Goal: Complete application form: Complete application form

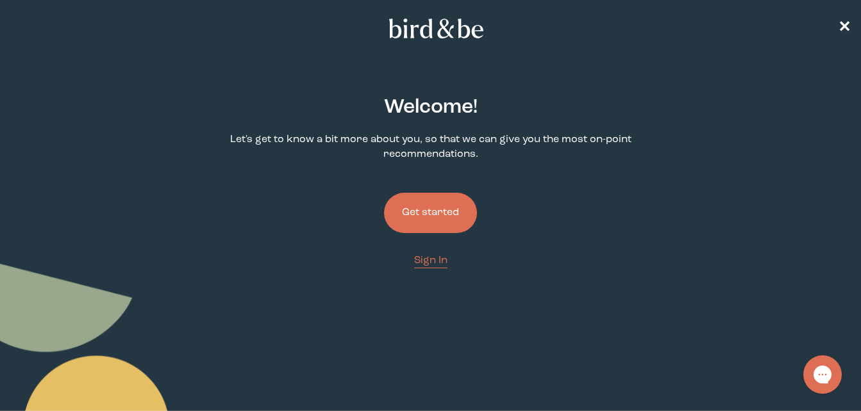
click at [427, 211] on button "Get started" at bounding box center [430, 213] width 93 height 40
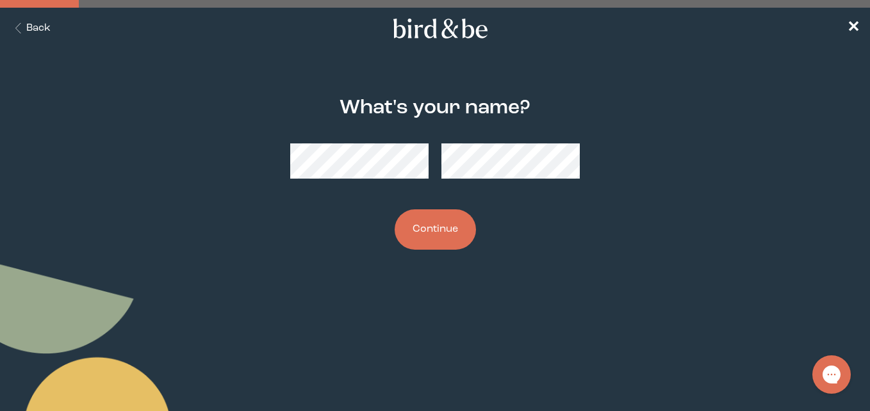
click at [441, 167] on div at bounding box center [435, 161] width 290 height 56
click at [430, 231] on button "Continue" at bounding box center [435, 230] width 81 height 40
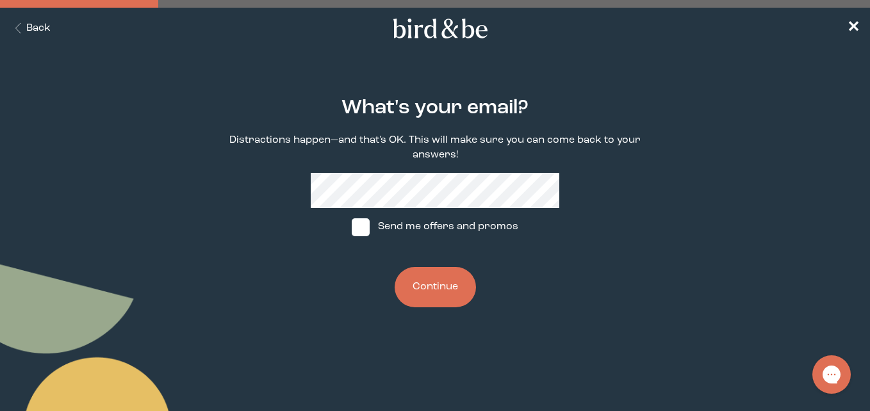
click at [443, 285] on button "Continue" at bounding box center [435, 287] width 81 height 40
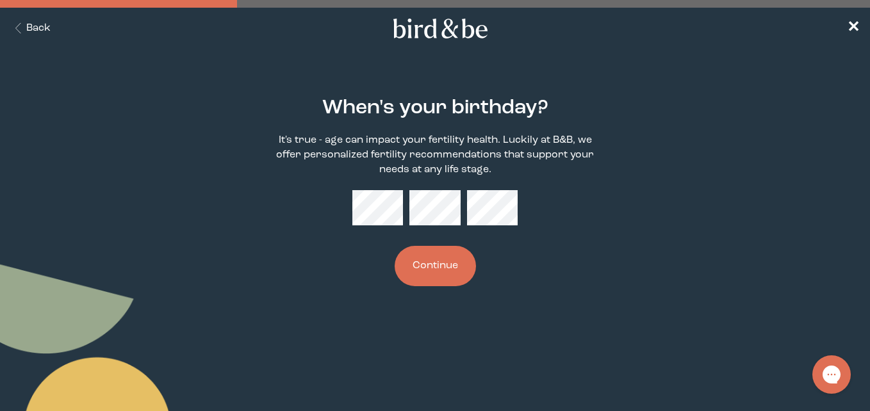
click at [465, 273] on button "Continue" at bounding box center [435, 266] width 81 height 40
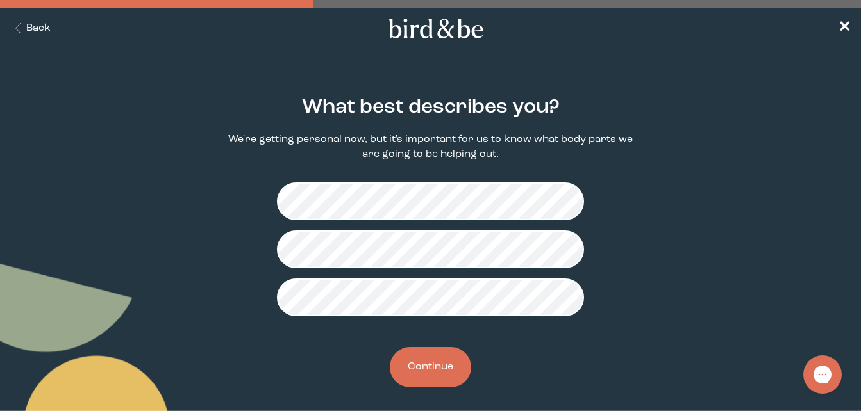
click at [445, 369] on button "Continue" at bounding box center [430, 367] width 81 height 40
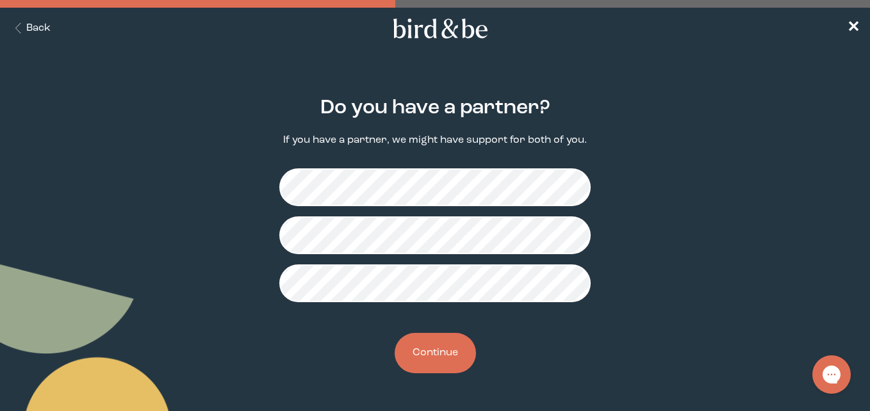
click at [441, 361] on button "Continue" at bounding box center [435, 353] width 81 height 40
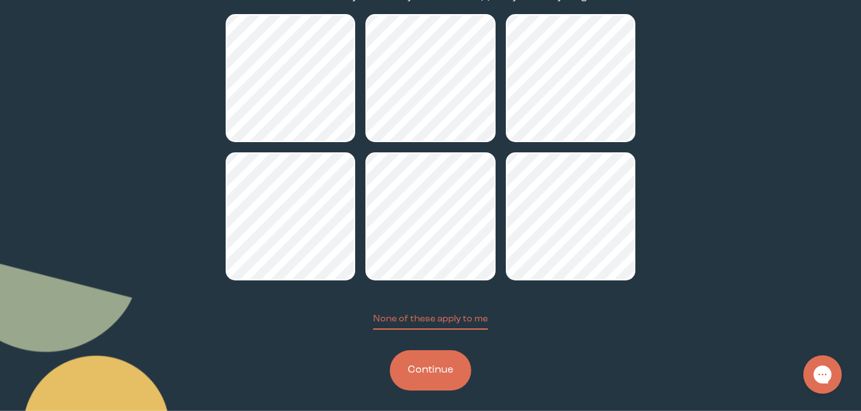
scroll to position [154, 0]
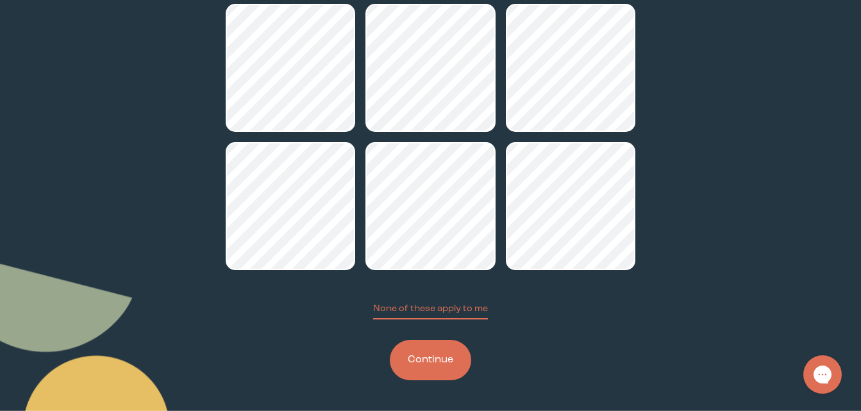
click at [431, 357] on button "Continue" at bounding box center [430, 360] width 81 height 40
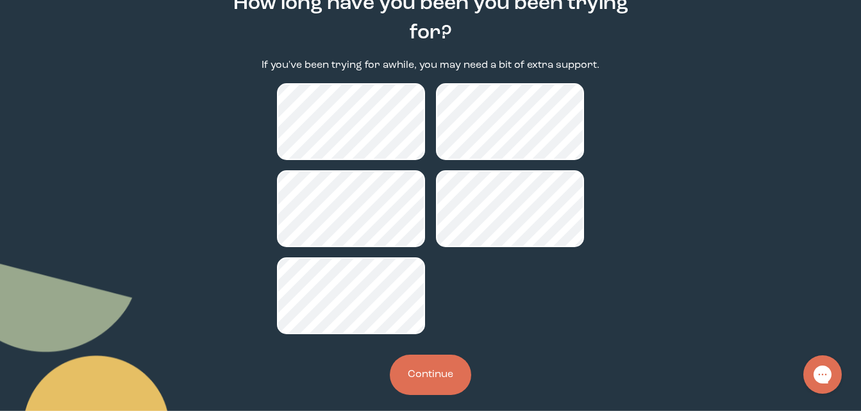
scroll to position [119, 0]
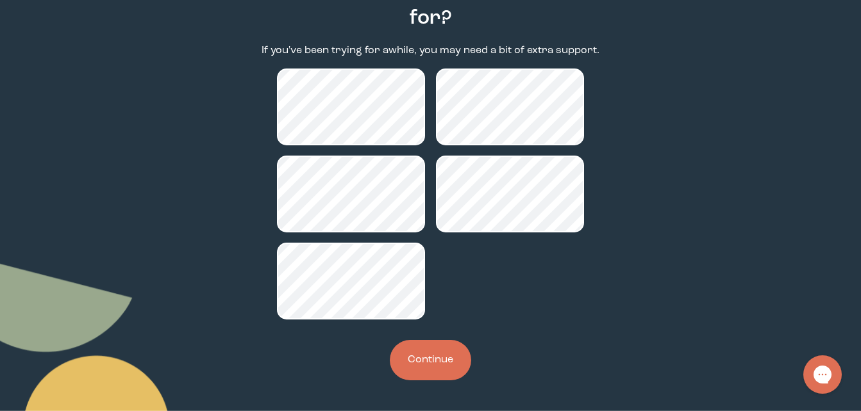
click at [441, 354] on button "Continue" at bounding box center [430, 360] width 81 height 40
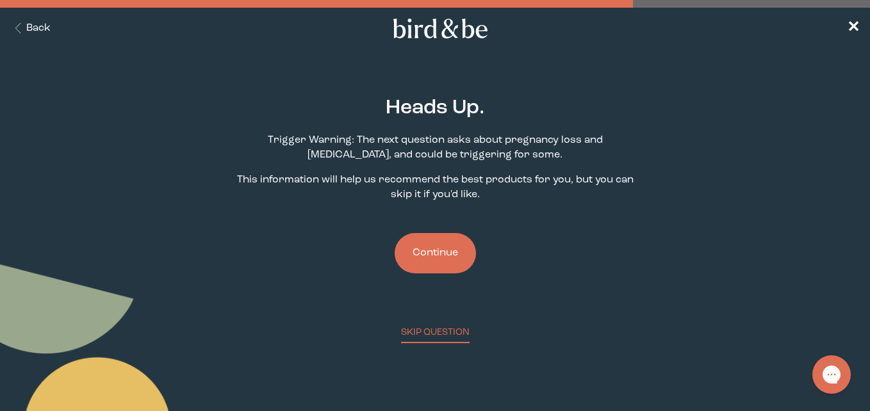
click at [436, 245] on button "Continue" at bounding box center [435, 253] width 81 height 40
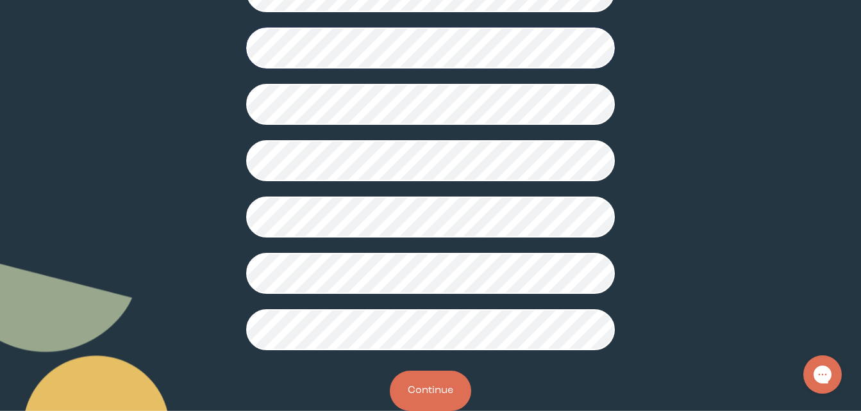
scroll to position [389, 0]
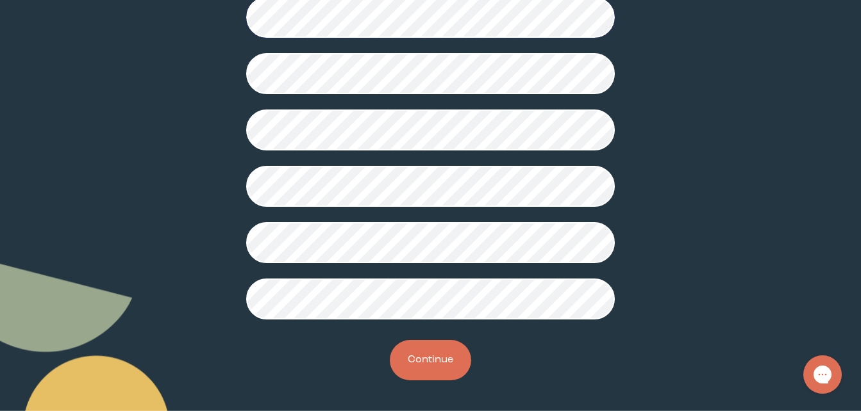
click at [418, 364] on button "Continue" at bounding box center [430, 360] width 81 height 40
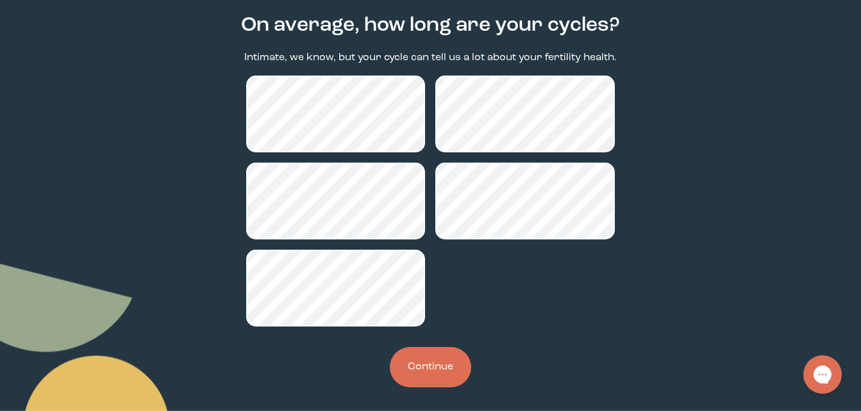
scroll to position [89, 0]
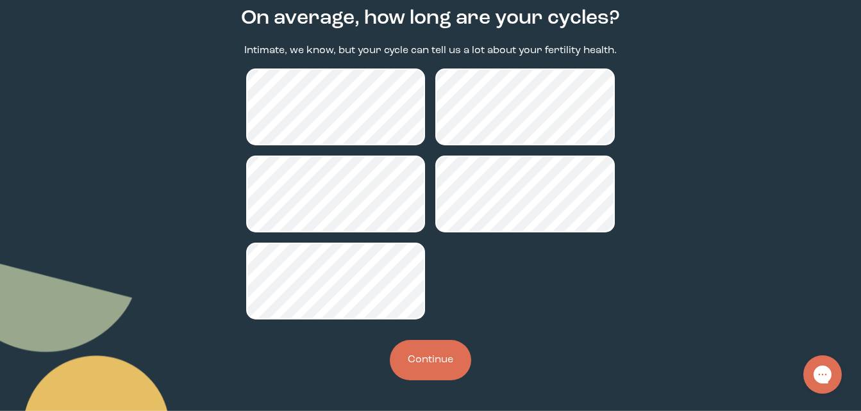
click at [440, 360] on button "Continue" at bounding box center [430, 360] width 81 height 40
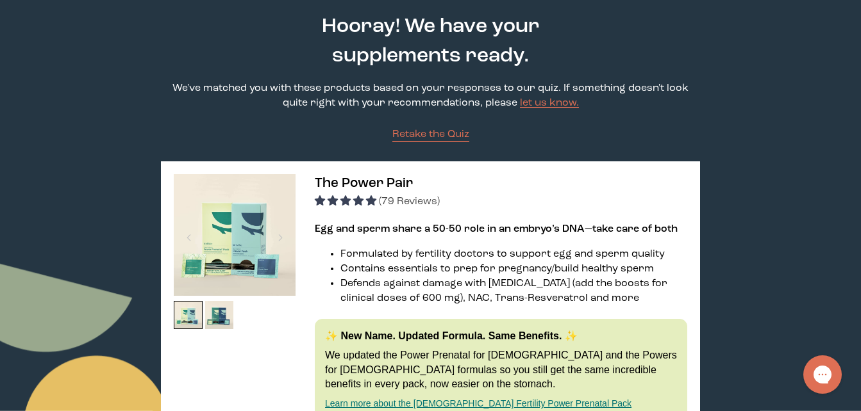
scroll to position [128, 0]
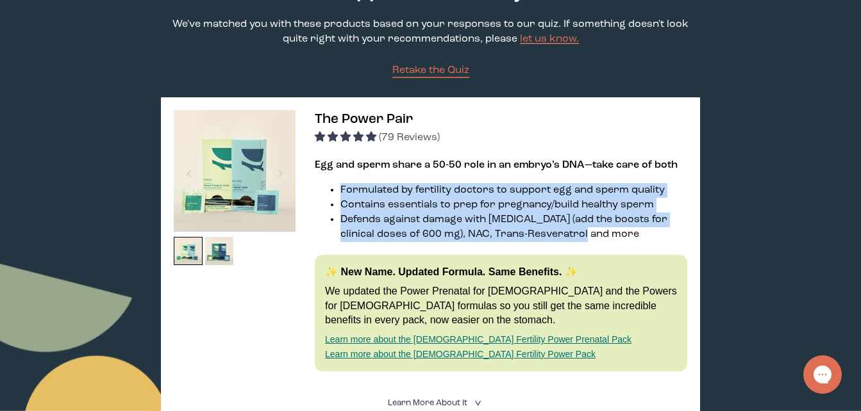
drag, startPoint x: 339, startPoint y: 190, endPoint x: 601, endPoint y: 229, distance: 265.0
click at [601, 229] on ul "Formulated by fertility doctors to support egg and sperm quality Contains essen…" at bounding box center [501, 212] width 372 height 59
click at [390, 183] on li "Formulated by fertility doctors to support egg and sperm quality" at bounding box center [513, 190] width 347 height 15
drag, startPoint x: 339, startPoint y: 188, endPoint x: 570, endPoint y: 235, distance: 236.0
click at [570, 235] on ul "Formulated by fertility doctors to support egg and sperm quality Contains essen…" at bounding box center [501, 212] width 372 height 59
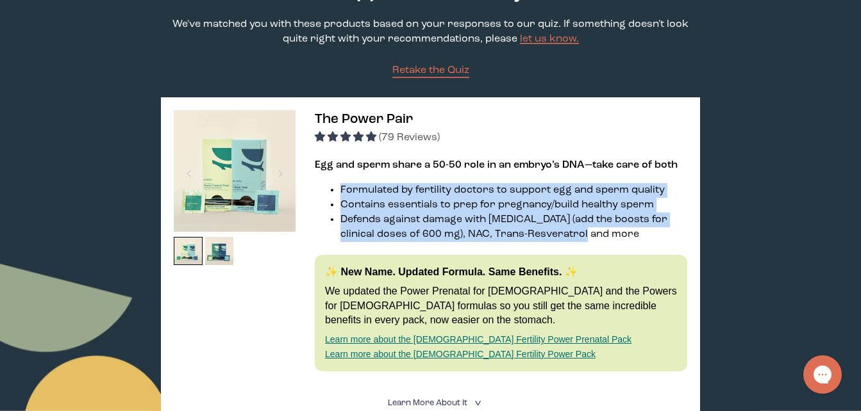
click at [370, 192] on li "Formulated by fertility doctors to support egg and sperm quality" at bounding box center [513, 190] width 347 height 15
drag, startPoint x: 340, startPoint y: 190, endPoint x: 575, endPoint y: 230, distance: 238.5
click at [575, 230] on ul "Formulated by fertility doctors to support egg and sperm quality Contains essen…" at bounding box center [501, 212] width 372 height 59
click at [365, 194] on li "Formulated by fertility doctors to support egg and sperm quality" at bounding box center [513, 190] width 347 height 15
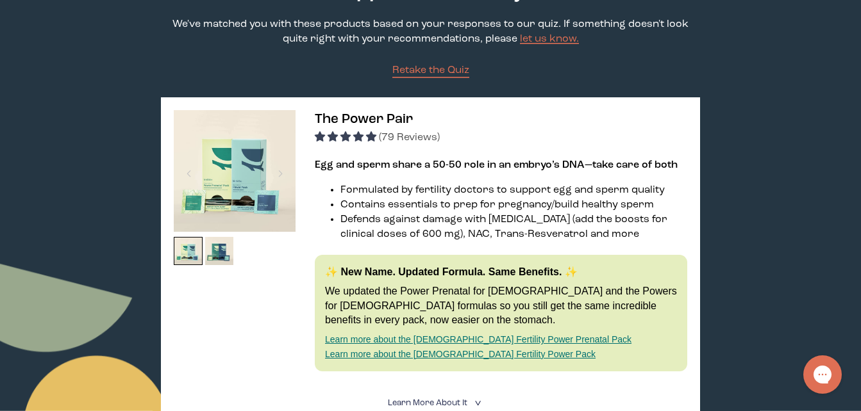
click at [340, 187] on ul "Formulated by fertility doctors to support egg and sperm quality Contains essen…" at bounding box center [501, 212] width 372 height 59
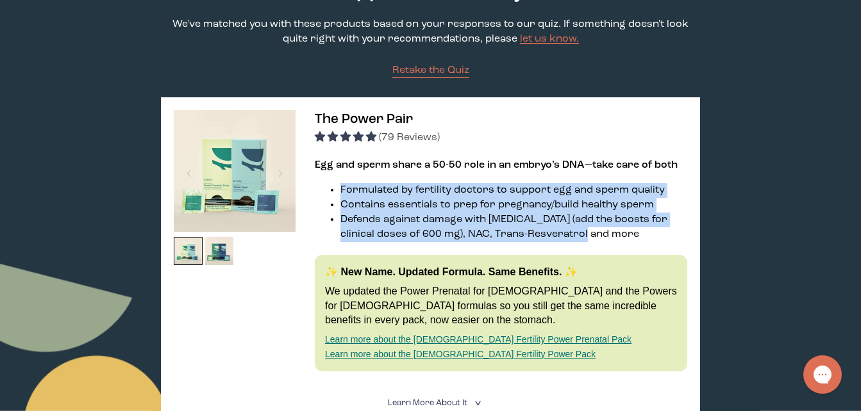
drag, startPoint x: 342, startPoint y: 187, endPoint x: 590, endPoint y: 234, distance: 252.4
click at [590, 234] on ul "Formulated by fertility doctors to support egg and sperm quality Contains essen…" at bounding box center [501, 212] width 372 height 59
drag, startPoint x: 590, startPoint y: 234, endPoint x: 568, endPoint y: 240, distance: 22.1
click at [568, 240] on li "Defends against damage with [MEDICAL_DATA] (add the boosts for clinical doses o…" at bounding box center [513, 227] width 347 height 29
drag, startPoint x: 342, startPoint y: 187, endPoint x: 572, endPoint y: 235, distance: 234.9
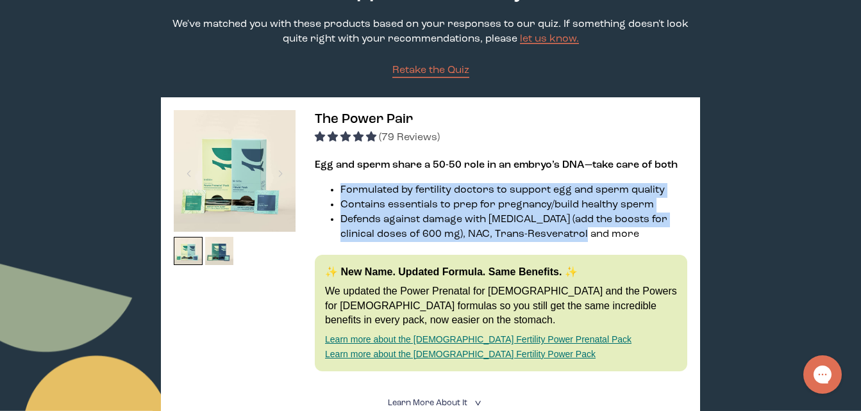
click at [572, 235] on ul "Formulated by fertility doctors to support egg and sperm quality Contains essen…" at bounding box center [501, 212] width 372 height 59
click at [354, 192] on li "Formulated by fertility doctors to support egg and sperm quality" at bounding box center [513, 190] width 347 height 15
drag, startPoint x: 342, startPoint y: 188, endPoint x: 572, endPoint y: 229, distance: 234.3
click at [572, 229] on ul "Formulated by fertility doctors to support egg and sperm quality Contains essen…" at bounding box center [501, 212] width 372 height 59
click at [348, 193] on li "Formulated by fertility doctors to support egg and sperm quality" at bounding box center [513, 190] width 347 height 15
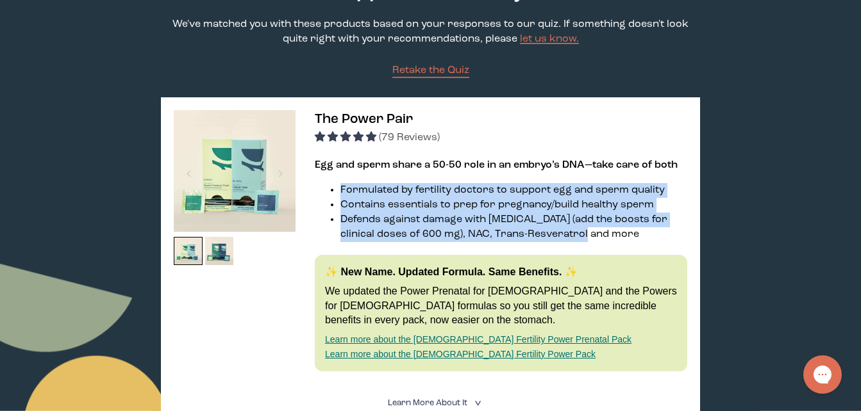
drag, startPoint x: 340, startPoint y: 187, endPoint x: 588, endPoint y: 231, distance: 251.9
click at [588, 231] on ul "Formulated by fertility doctors to support egg and sperm quality Contains essen…" at bounding box center [501, 212] width 372 height 59
click at [388, 190] on li "Formulated by fertility doctors to support egg and sperm quality" at bounding box center [513, 190] width 347 height 15
drag, startPoint x: 341, startPoint y: 188, endPoint x: 589, endPoint y: 235, distance: 252.4
click at [589, 235] on ul "Formulated by fertility doctors to support egg and sperm quality Contains essen…" at bounding box center [501, 212] width 372 height 59
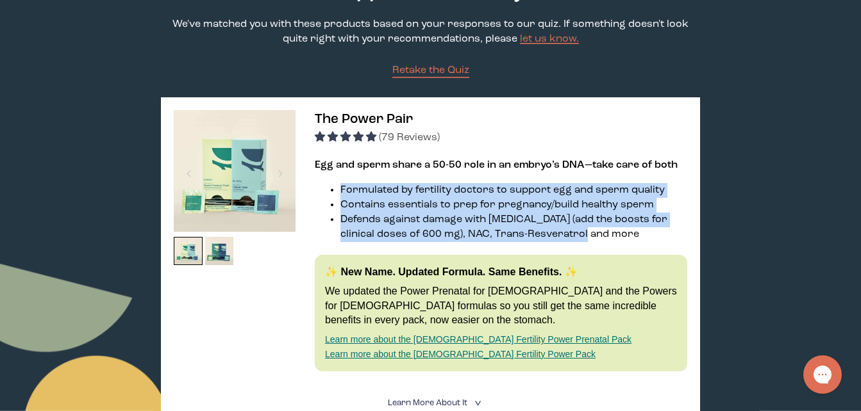
click at [359, 192] on li "Formulated by fertility doctors to support egg and sperm quality" at bounding box center [513, 190] width 347 height 15
click at [350, 192] on li "Formulated by fertility doctors to support egg and sperm quality" at bounding box center [513, 190] width 347 height 15
drag, startPoint x: 340, startPoint y: 187, endPoint x: 574, endPoint y: 233, distance: 238.3
click at [574, 233] on ul "Formulated by fertility doctors to support egg and sperm quality Contains essen…" at bounding box center [501, 212] width 372 height 59
click at [361, 188] on li "Formulated by fertility doctors to support egg and sperm quality" at bounding box center [513, 190] width 347 height 15
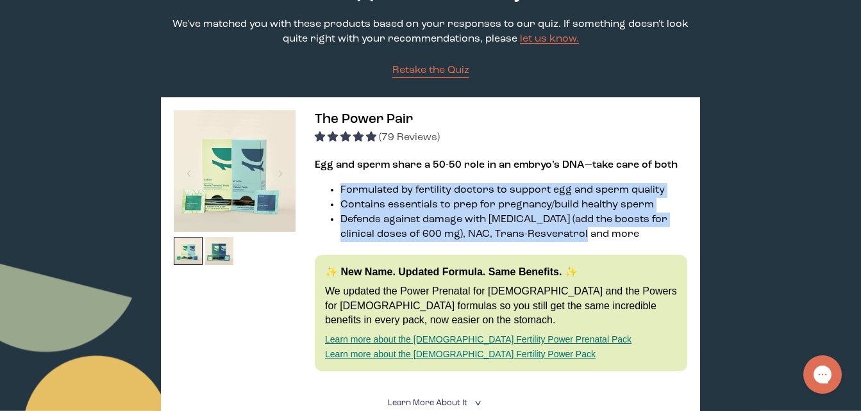
drag, startPoint x: 365, startPoint y: 194, endPoint x: 357, endPoint y: 195, distance: 7.8
click at [365, 196] on li "Formulated by fertility doctors to support egg and sperm quality" at bounding box center [513, 190] width 347 height 15
click at [370, 190] on li "Formulated by fertility doctors to support egg and sperm quality" at bounding box center [513, 190] width 347 height 15
drag, startPoint x: 342, startPoint y: 188, endPoint x: 577, endPoint y: 237, distance: 240.3
click at [577, 237] on ul "Formulated by fertility doctors to support egg and sperm quality Contains essen…" at bounding box center [501, 212] width 372 height 59
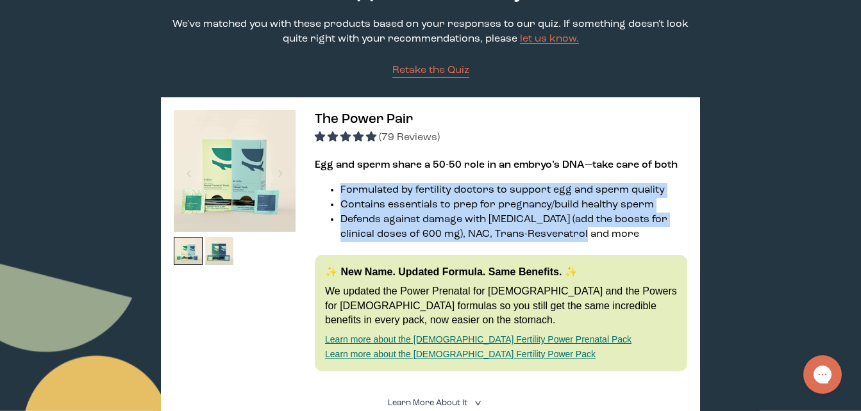
click at [367, 188] on li "Formulated by fertility doctors to support egg and sperm quality" at bounding box center [513, 190] width 347 height 15
click at [352, 192] on li "Formulated by fertility doctors to support egg and sperm quality" at bounding box center [513, 190] width 347 height 15
click at [346, 208] on li "Contains essentials to prep for pregnancy/build healthy sperm" at bounding box center [513, 205] width 347 height 15
click at [436, 189] on li "Formulated by fertility doctors to support egg and sperm quality" at bounding box center [513, 190] width 347 height 15
click at [356, 191] on li "Formulated by fertility doctors to support egg and sperm quality" at bounding box center [513, 190] width 347 height 15
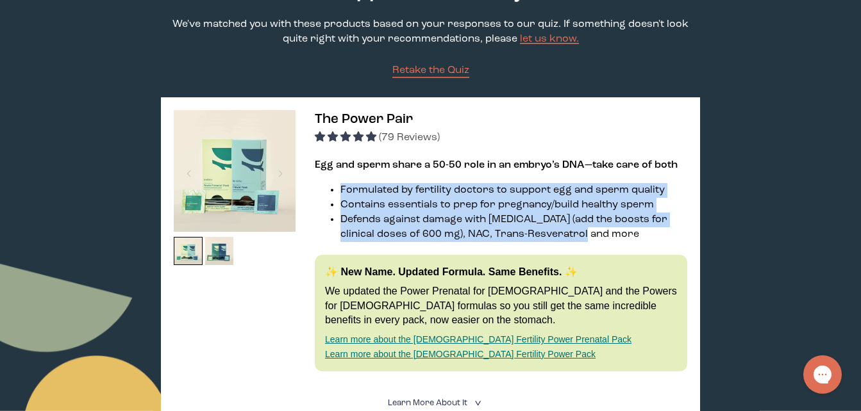
drag, startPoint x: 340, startPoint y: 187, endPoint x: 595, endPoint y: 231, distance: 258.8
click at [595, 231] on ul "Formulated by fertility doctors to support egg and sperm quality Contains essen…" at bounding box center [501, 212] width 372 height 59
drag, startPoint x: 595, startPoint y: 231, endPoint x: 568, endPoint y: 233, distance: 27.0
click at [561, 234] on li "Defends against damage with [MEDICAL_DATA] (add the boosts for clinical doses o…" at bounding box center [513, 227] width 347 height 29
drag, startPoint x: 572, startPoint y: 231, endPoint x: 340, endPoint y: 186, distance: 236.3
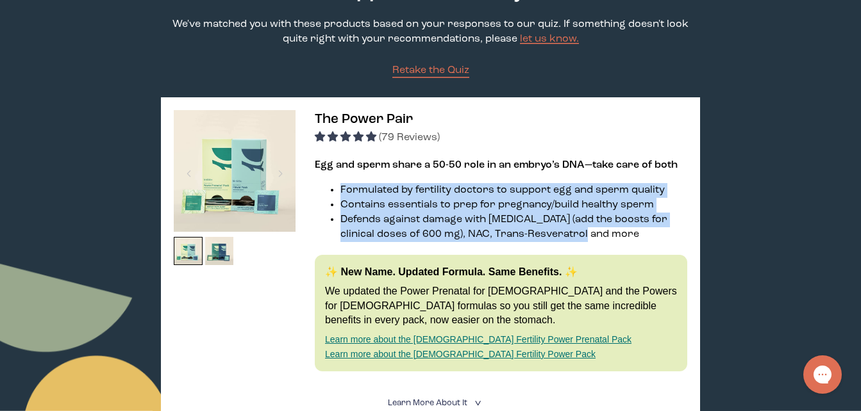
click at [340, 186] on ul "Formulated by fertility doctors to support egg and sperm quality Contains essen…" at bounding box center [501, 212] width 372 height 59
drag, startPoint x: 340, startPoint y: 186, endPoint x: 356, endPoint y: 188, distance: 16.1
click at [356, 188] on li "Formulated by fertility doctors to support egg and sperm quality" at bounding box center [513, 190] width 347 height 15
drag, startPoint x: 563, startPoint y: 233, endPoint x: 337, endPoint y: 189, distance: 230.5
click at [337, 189] on ul "Formulated by fertility doctors to support egg and sperm quality Contains essen…" at bounding box center [501, 212] width 372 height 59
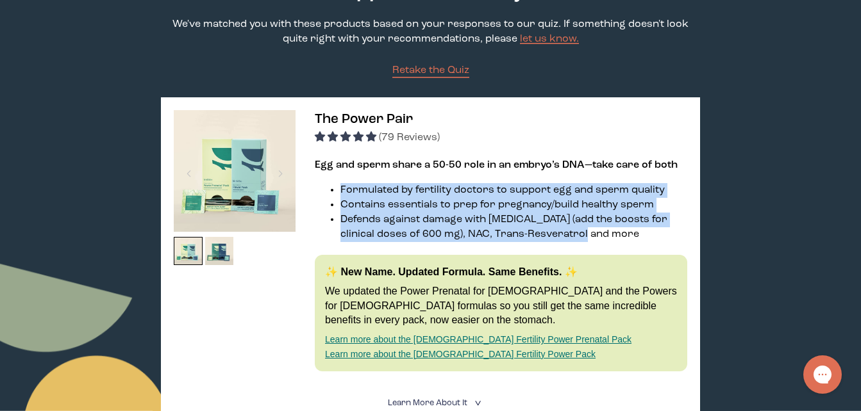
click at [571, 230] on li "Defends against damage with [MEDICAL_DATA] (add the boosts for clinical doses o…" at bounding box center [513, 227] width 347 height 29
drag, startPoint x: 565, startPoint y: 233, endPoint x: 338, endPoint y: 186, distance: 231.8
click at [338, 186] on ul "Formulated by fertility doctors to support egg and sperm quality Contains essen…" at bounding box center [501, 212] width 372 height 59
click at [572, 238] on li "Defends against damage with [MEDICAL_DATA] (add the boosts for clinical doses o…" at bounding box center [513, 227] width 347 height 29
drag, startPoint x: 565, startPoint y: 234, endPoint x: 341, endPoint y: 183, distance: 229.3
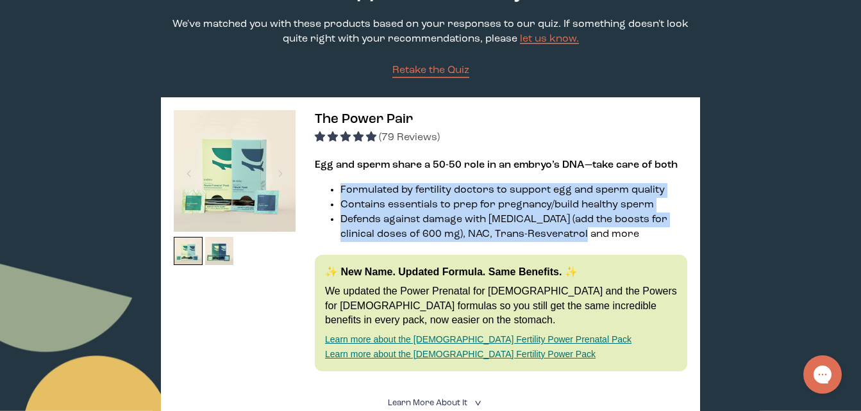
click at [341, 183] on ul "Formulated by fertility doctors to support egg and sperm quality Contains essen…" at bounding box center [501, 212] width 372 height 59
click at [575, 237] on li "Defends against damage with [MEDICAL_DATA] (add the boosts for clinical doses o…" at bounding box center [513, 227] width 347 height 29
drag, startPoint x: 565, startPoint y: 235, endPoint x: 337, endPoint y: 192, distance: 231.6
click at [337, 192] on ul "Formulated by fertility doctors to support egg and sperm quality Contains essen…" at bounding box center [501, 212] width 372 height 59
click at [563, 236] on li "Defends against damage with [MEDICAL_DATA] (add the boosts for clinical doses o…" at bounding box center [513, 227] width 347 height 29
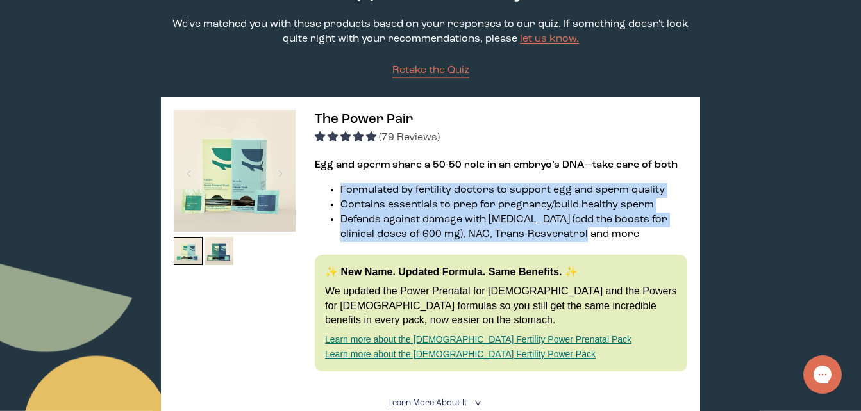
drag, startPoint x: 565, startPoint y: 235, endPoint x: 340, endPoint y: 188, distance: 229.0
click at [340, 188] on ul "Formulated by fertility doctors to support egg and sperm quality Contains essen…" at bounding box center [501, 212] width 372 height 59
click at [570, 236] on li "Defends against damage with [MEDICAL_DATA] (add the boosts for clinical doses o…" at bounding box center [513, 227] width 347 height 29
drag, startPoint x: 565, startPoint y: 233, endPoint x: 329, endPoint y: 192, distance: 238.7
click at [329, 192] on ul "Formulated by fertility doctors to support egg and sperm quality Contains essen…" at bounding box center [501, 212] width 372 height 59
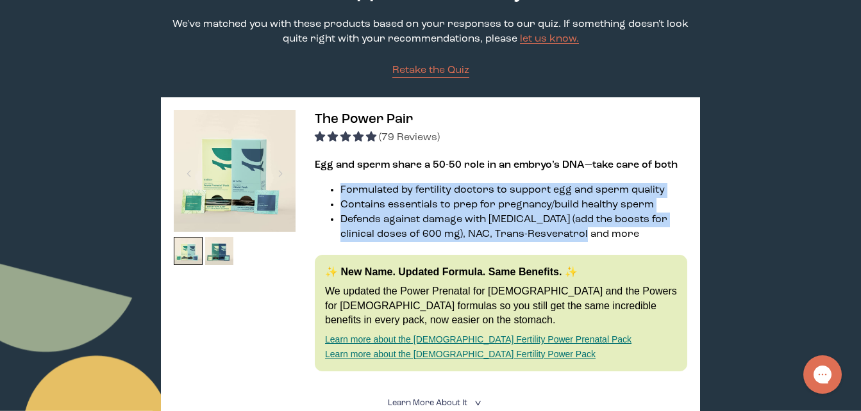
click at [565, 235] on li "Defends against damage with [MEDICAL_DATA] (add the boosts for clinical doses o…" at bounding box center [513, 227] width 347 height 29
drag, startPoint x: 565, startPoint y: 237, endPoint x: 329, endPoint y: 185, distance: 241.6
click at [329, 185] on ul "Formulated by fertility doctors to support egg and sperm quality Contains essen…" at bounding box center [501, 212] width 372 height 59
click at [571, 234] on li "Defends against damage with [MEDICAL_DATA] (add the boosts for clinical doses o…" at bounding box center [513, 227] width 347 height 29
click at [564, 235] on li "Defends against damage with [MEDICAL_DATA] (add the boosts for clinical doses o…" at bounding box center [513, 227] width 347 height 29
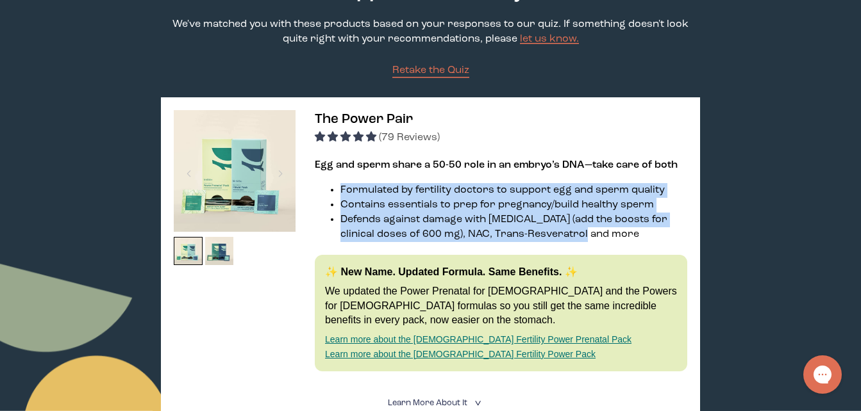
drag, startPoint x: 564, startPoint y: 235, endPoint x: 338, endPoint y: 185, distance: 231.1
click at [338, 185] on ul "Formulated by fertility doctors to support egg and sperm quality Contains essen…" at bounding box center [501, 212] width 372 height 59
click at [345, 192] on li "Formulated by fertility doctors to support egg and sperm quality" at bounding box center [513, 190] width 347 height 15
drag, startPoint x: 340, startPoint y: 187, endPoint x: 580, endPoint y: 235, distance: 244.5
click at [580, 235] on ul "Formulated by fertility doctors to support egg and sperm quality Contains essen…" at bounding box center [501, 212] width 372 height 59
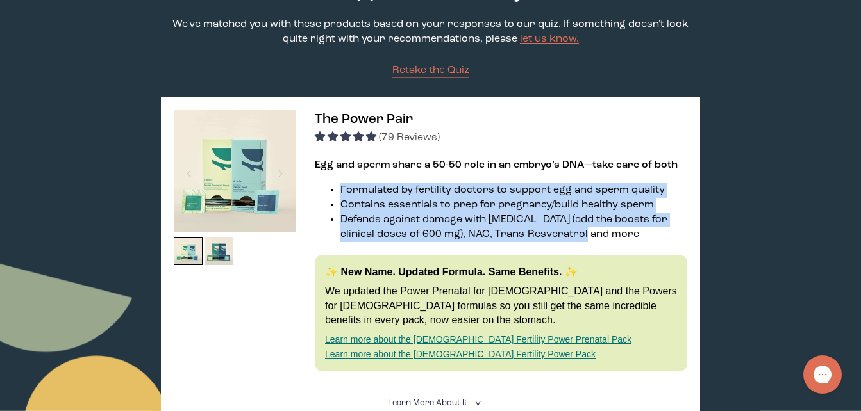
drag, startPoint x: 580, startPoint y: 235, endPoint x: 573, endPoint y: 236, distance: 7.1
click at [573, 236] on li "Defends against damage with [MEDICAL_DATA] (add the boosts for clinical doses o…" at bounding box center [513, 227] width 347 height 29
drag, startPoint x: 340, startPoint y: 188, endPoint x: 584, endPoint y: 241, distance: 249.9
click at [584, 241] on ul "Formulated by fertility doctors to support egg and sperm quality Contains essen…" at bounding box center [501, 212] width 372 height 59
drag, startPoint x: 584, startPoint y: 241, endPoint x: 575, endPoint y: 239, distance: 9.2
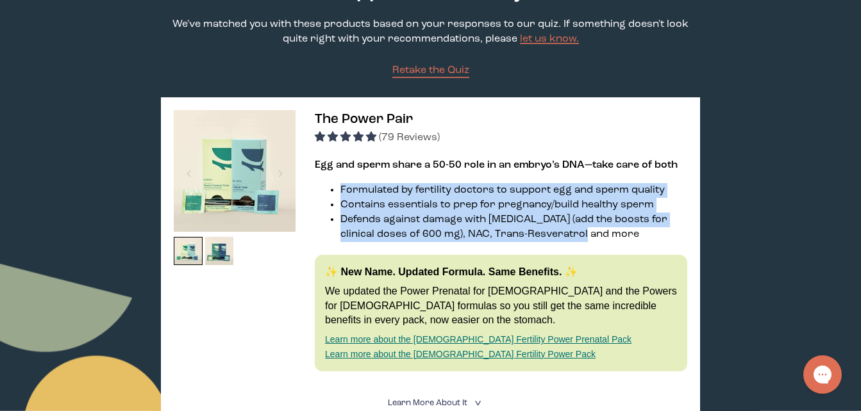
click at [575, 239] on li "Defends against damage with [MEDICAL_DATA] (add the boosts for clinical doses o…" at bounding box center [513, 227] width 347 height 29
drag, startPoint x: 342, startPoint y: 188, endPoint x: 575, endPoint y: 238, distance: 239.3
click at [575, 238] on ul "Formulated by fertility doctors to support egg and sperm quality Contains essen…" at bounding box center [501, 212] width 372 height 59
click at [574, 237] on li "Defends against damage with [MEDICAL_DATA] (add the boosts for clinical doses o…" at bounding box center [513, 227] width 347 height 29
drag, startPoint x: 342, startPoint y: 188, endPoint x: 575, endPoint y: 237, distance: 237.8
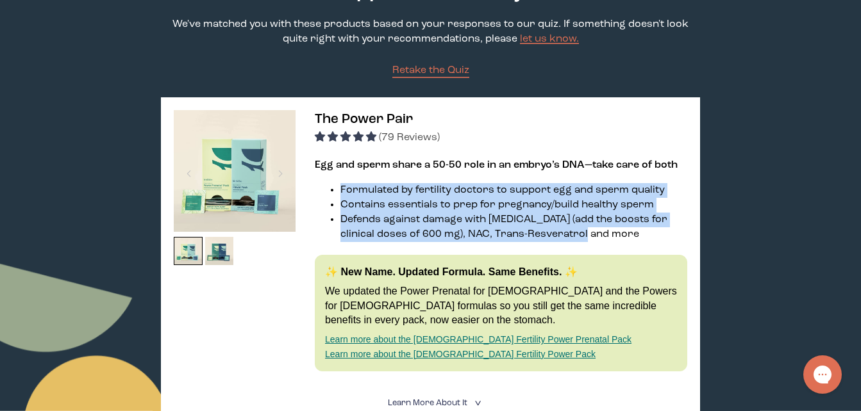
click at [575, 237] on ul "Formulated by fertility doctors to support egg and sperm quality Contains essen…" at bounding box center [501, 212] width 372 height 59
drag, startPoint x: 575, startPoint y: 237, endPoint x: 567, endPoint y: 236, distance: 8.4
click at [567, 236] on li "Defends against damage with [MEDICAL_DATA] (add the boosts for clinical doses o…" at bounding box center [513, 227] width 347 height 29
drag, startPoint x: 341, startPoint y: 186, endPoint x: 571, endPoint y: 230, distance: 234.3
click at [571, 230] on ul "Formulated by fertility doctors to support egg and sperm quality Contains essen…" at bounding box center [501, 212] width 372 height 59
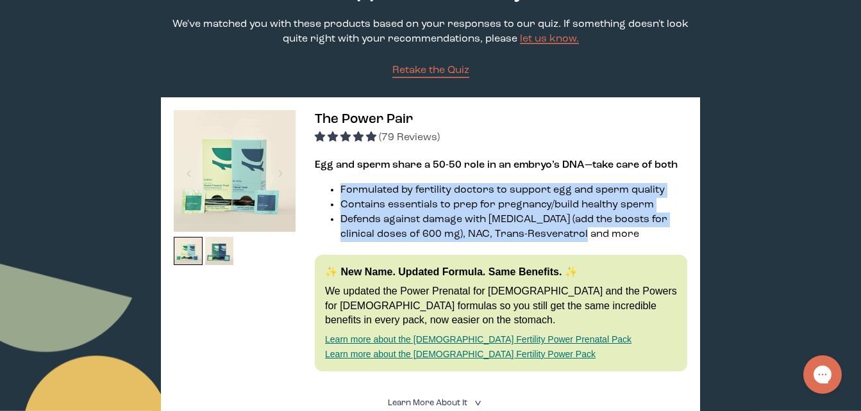
drag, startPoint x: 571, startPoint y: 230, endPoint x: 568, endPoint y: 237, distance: 7.7
click at [568, 237] on li "Defends against damage with [MEDICAL_DATA] (add the boosts for clinical doses o…" at bounding box center [513, 227] width 347 height 29
drag, startPoint x: 340, startPoint y: 187, endPoint x: 577, endPoint y: 229, distance: 240.9
click at [577, 229] on ul "Formulated by fertility doctors to support egg and sperm quality Contains essen…" at bounding box center [501, 212] width 372 height 59
drag, startPoint x: 577, startPoint y: 229, endPoint x: 572, endPoint y: 235, distance: 7.3
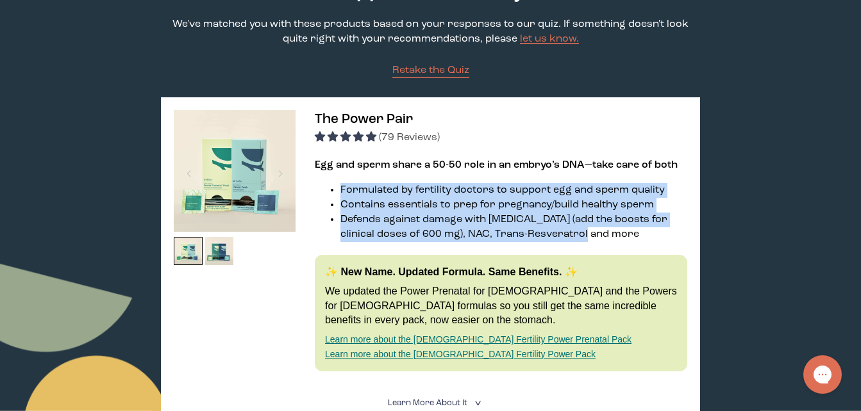
click at [572, 235] on li "Defends against damage with [MEDICAL_DATA] (add the boosts for clinical doses o…" at bounding box center [513, 227] width 347 height 29
drag, startPoint x: 340, startPoint y: 185, endPoint x: 575, endPoint y: 231, distance: 239.6
click at [575, 231] on ul "Formulated by fertility doctors to support egg and sperm quality Contains essen…" at bounding box center [501, 212] width 372 height 59
drag, startPoint x: 575, startPoint y: 231, endPoint x: 570, endPoint y: 235, distance: 6.9
click at [570, 235] on li "Defends against damage with [MEDICAL_DATA] (add the boosts for clinical doses o…" at bounding box center [513, 227] width 347 height 29
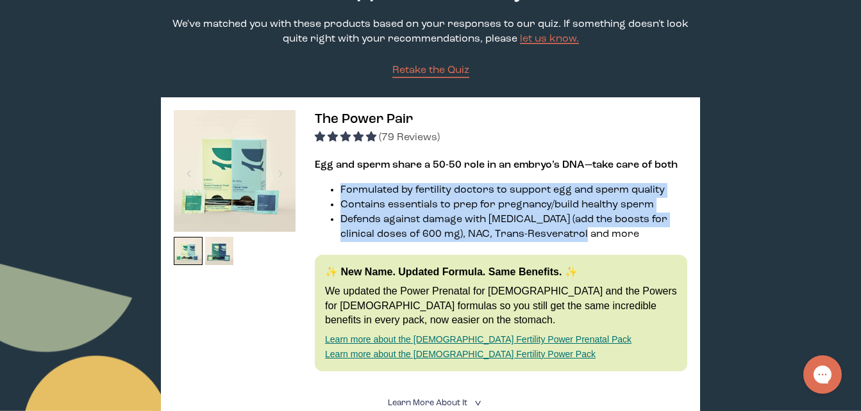
drag, startPoint x: 340, startPoint y: 186, endPoint x: 585, endPoint y: 235, distance: 249.6
click at [585, 235] on ul "Formulated by fertility doctors to support egg and sperm quality Contains essen…" at bounding box center [501, 212] width 372 height 59
drag, startPoint x: 585, startPoint y: 235, endPoint x: 570, endPoint y: 238, distance: 15.1
click at [570, 238] on li "Defends against damage with [MEDICAL_DATA] (add the boosts for clinical doses o…" at bounding box center [513, 227] width 347 height 29
drag, startPoint x: 341, startPoint y: 190, endPoint x: 579, endPoint y: 235, distance: 242.6
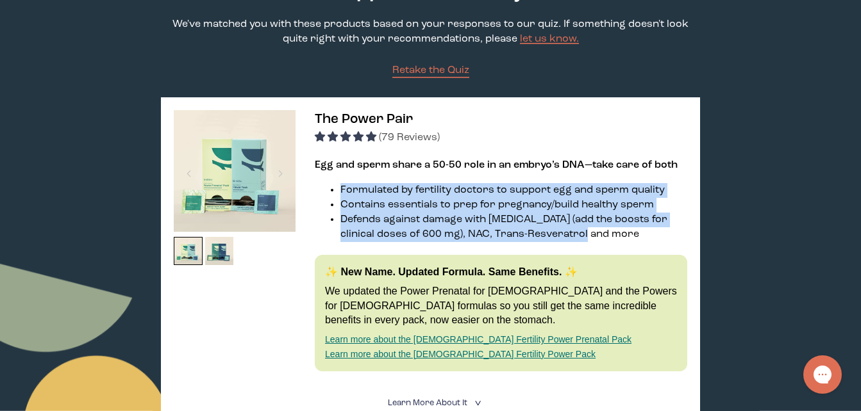
click at [579, 235] on ul "Formulated by fertility doctors to support egg and sperm quality Contains essen…" at bounding box center [501, 212] width 372 height 59
drag, startPoint x: 579, startPoint y: 235, endPoint x: 566, endPoint y: 238, distance: 13.8
click at [566, 238] on li "Defends against damage with [MEDICAL_DATA] (add the boosts for clinical doses o…" at bounding box center [513, 227] width 347 height 29
drag, startPoint x: 341, startPoint y: 188, endPoint x: 592, endPoint y: 236, distance: 255.1
click at [592, 236] on ul "Formulated by fertility doctors to support egg and sperm quality Contains essen…" at bounding box center [501, 212] width 372 height 59
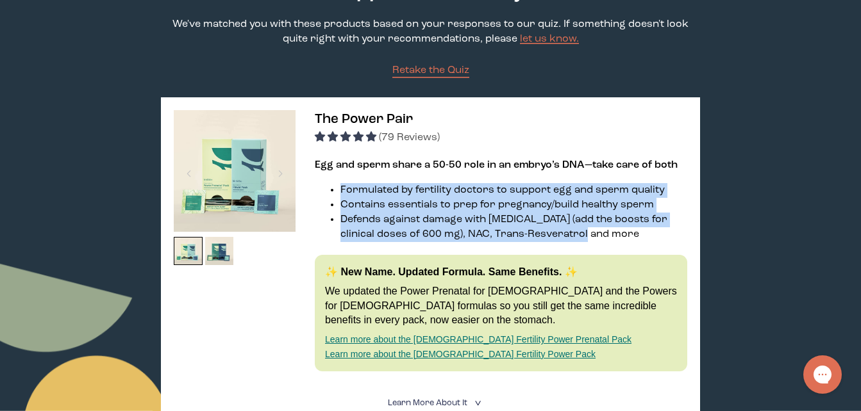
drag, startPoint x: 592, startPoint y: 236, endPoint x: 570, endPoint y: 235, distance: 21.2
click at [570, 235] on li "Defends against damage with [MEDICAL_DATA] (add the boosts for clinical doses o…" at bounding box center [513, 227] width 347 height 29
drag, startPoint x: 342, startPoint y: 186, endPoint x: 572, endPoint y: 238, distance: 236.3
click at [572, 238] on ul "Formulated by fertility doctors to support egg and sperm quality Contains essen…" at bounding box center [501, 212] width 372 height 59
drag, startPoint x: 572, startPoint y: 238, endPoint x: 560, endPoint y: 238, distance: 12.2
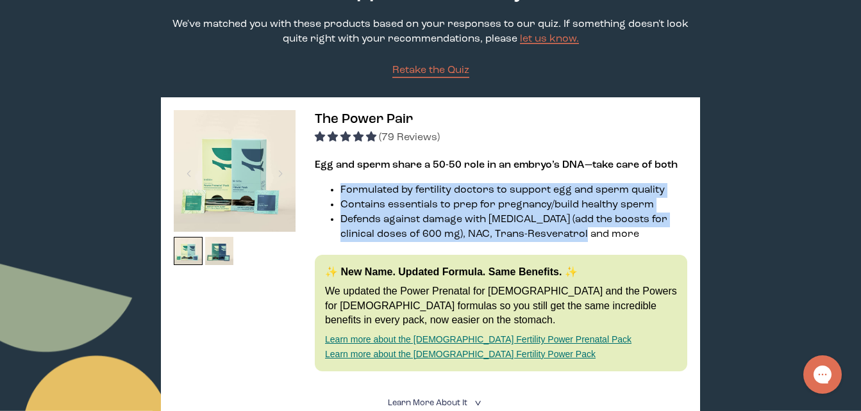
click at [560, 238] on li "Defends against damage with [MEDICAL_DATA] (add the boosts for clinical doses o…" at bounding box center [513, 227] width 347 height 29
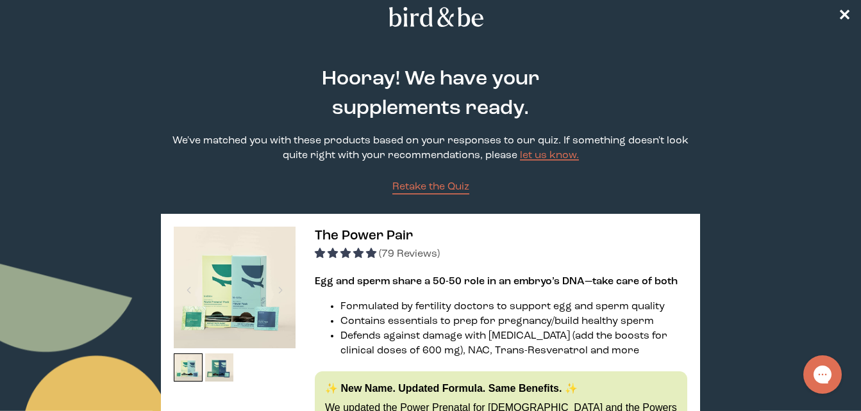
scroll to position [0, 0]
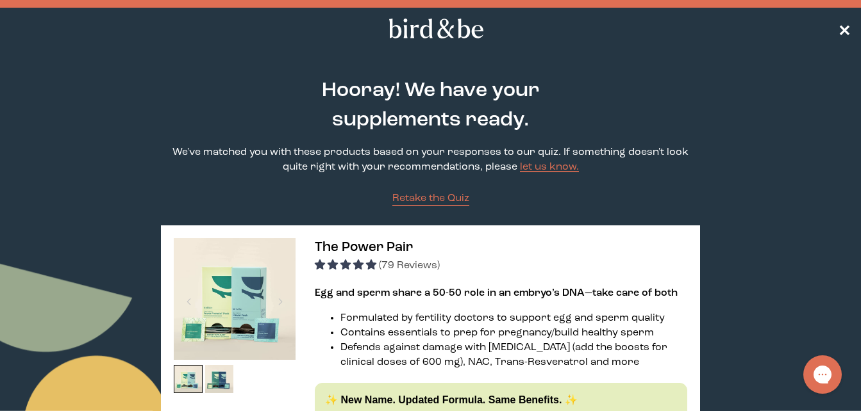
click at [844, 30] on span "✕" at bounding box center [844, 28] width 13 height 15
